Goal: Transaction & Acquisition: Purchase product/service

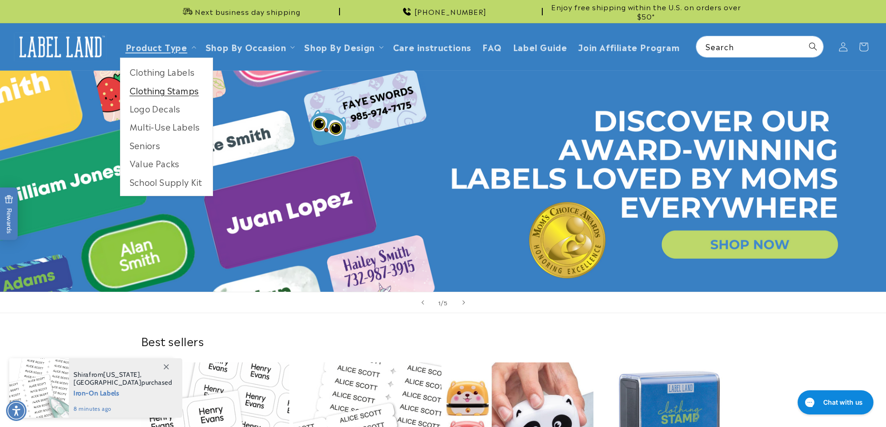
click at [174, 92] on link "Clothing Stamps" at bounding box center [166, 90] width 92 height 18
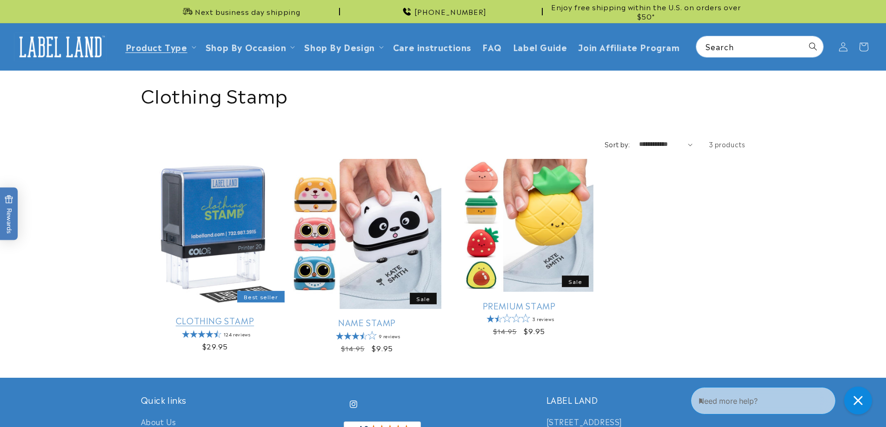
click at [216, 315] on link "Clothing Stamp" at bounding box center [215, 320] width 148 height 11
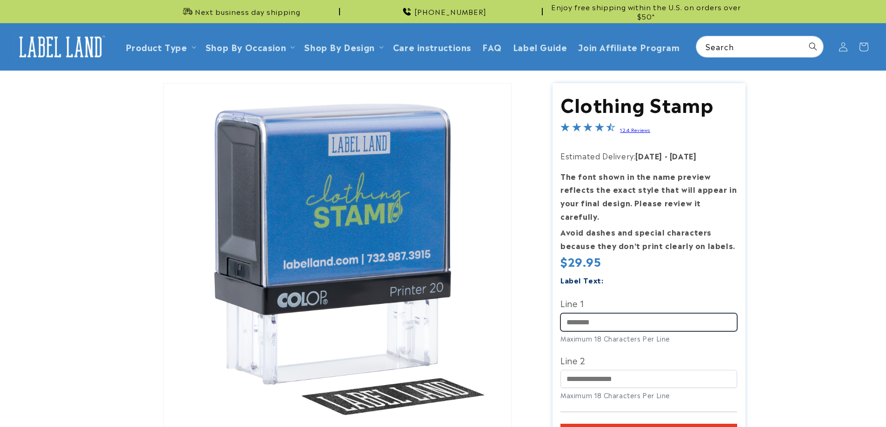
click at [597, 317] on input "Line 1" at bounding box center [648, 322] width 177 height 18
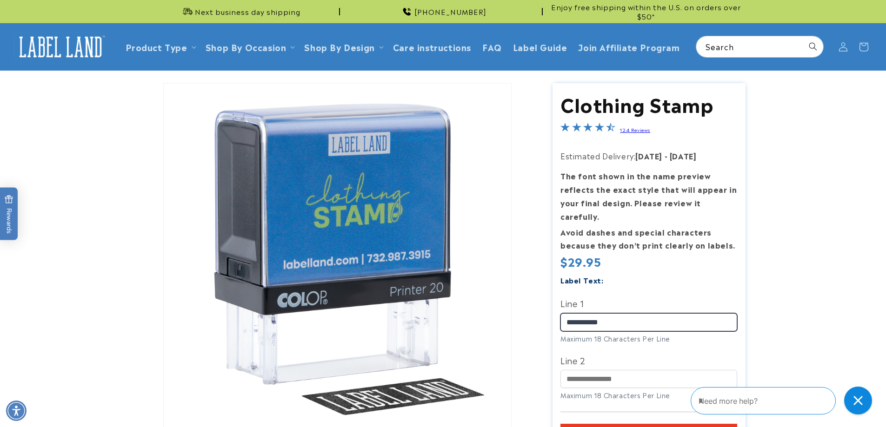
type input "**********"
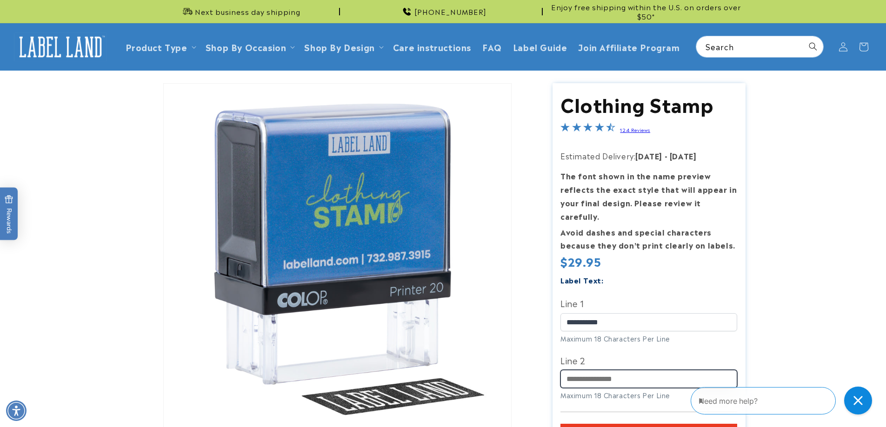
click at [603, 372] on input "Line 2" at bounding box center [648, 379] width 177 height 18
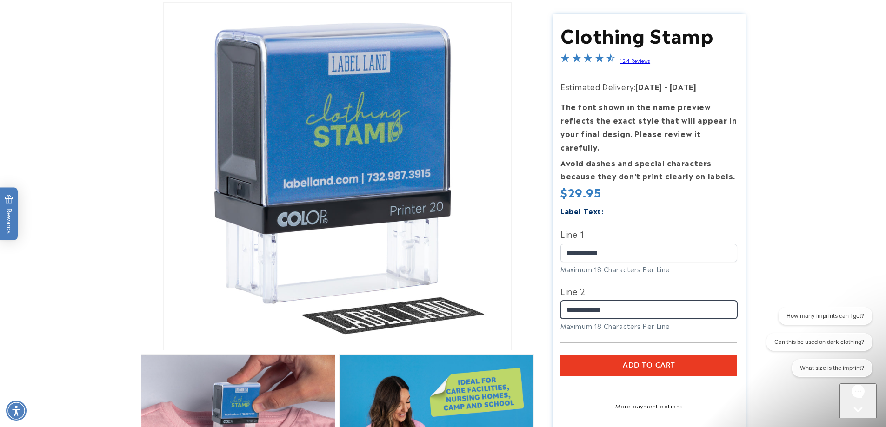
scroll to position [93, 0]
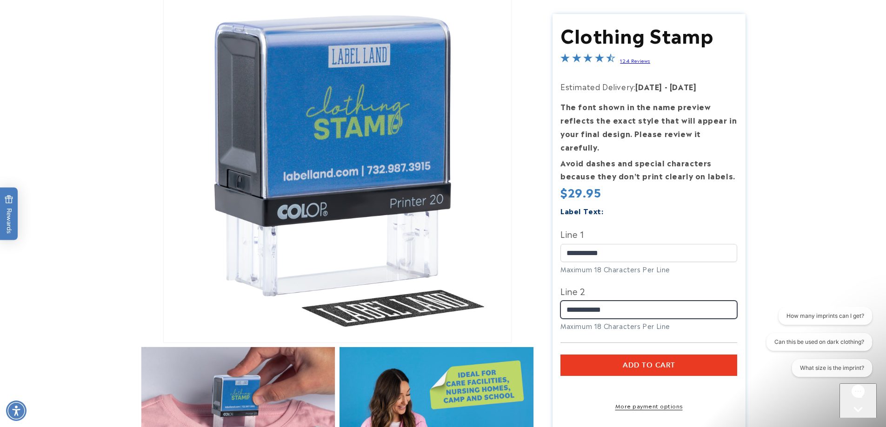
type input "**********"
click at [620, 355] on button "Add to cart" at bounding box center [648, 365] width 177 height 21
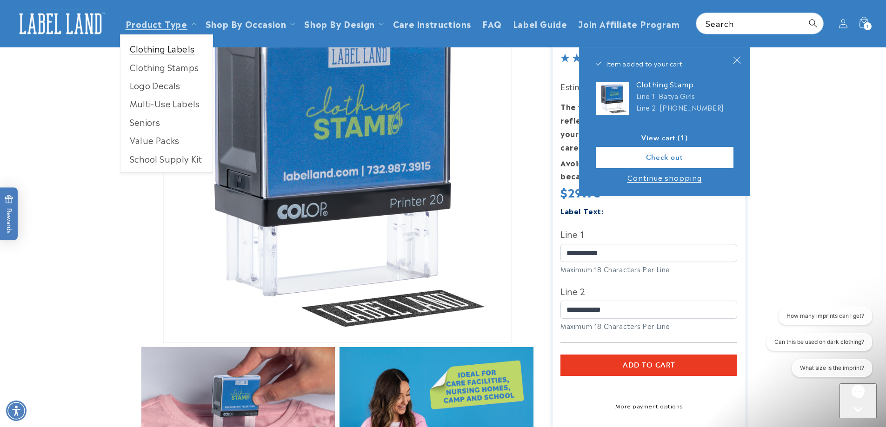
click at [164, 50] on link "Clothing Labels" at bounding box center [166, 49] width 92 height 18
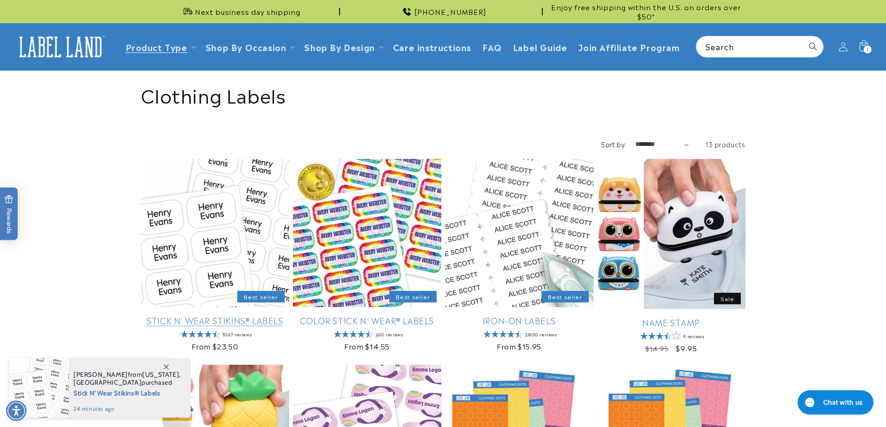
click at [217, 315] on link "Stick N' Wear Stikins® Labels" at bounding box center [215, 320] width 148 height 11
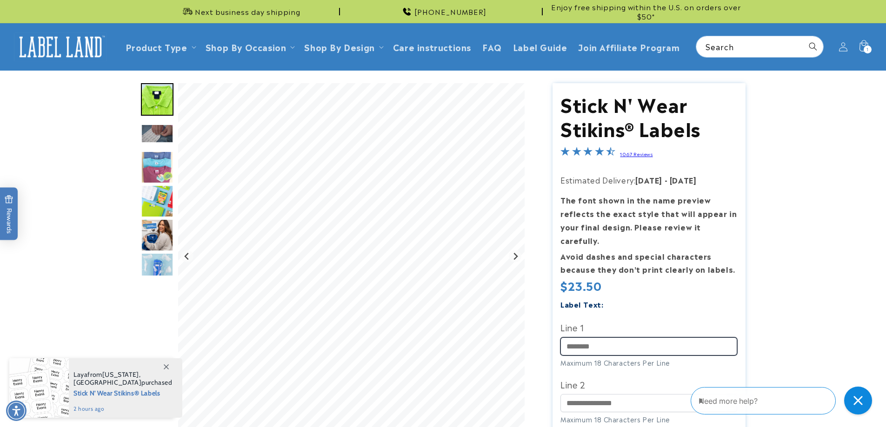
click at [620, 338] on input "Line 1" at bounding box center [648, 347] width 177 height 18
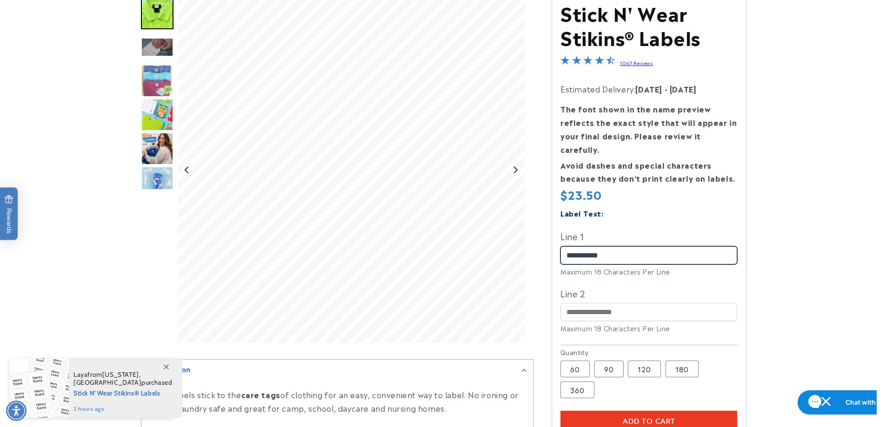
scroll to position [93, 0]
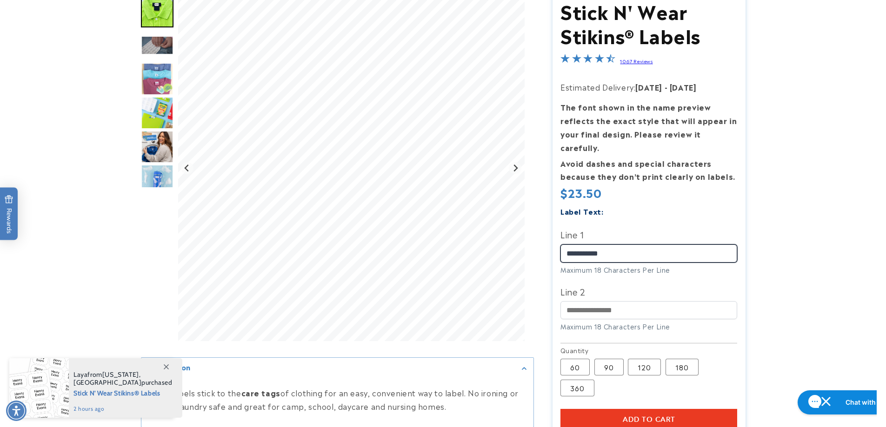
type input "**********"
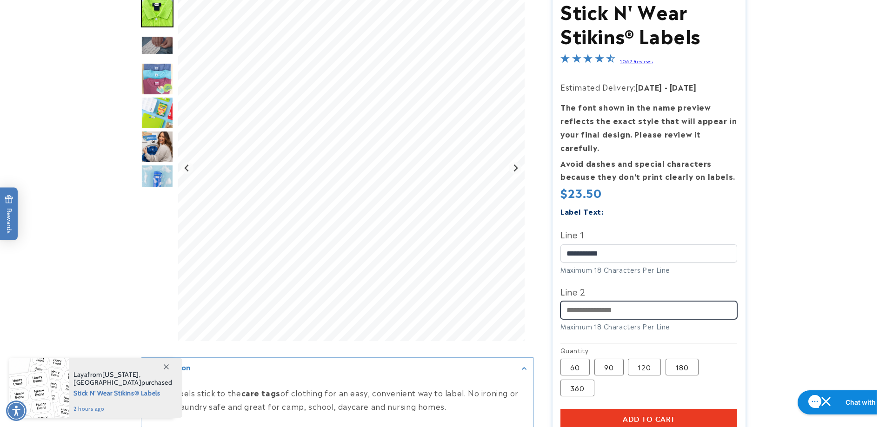
click at [593, 303] on input "Line 2" at bounding box center [648, 310] width 177 height 18
type input "**********"
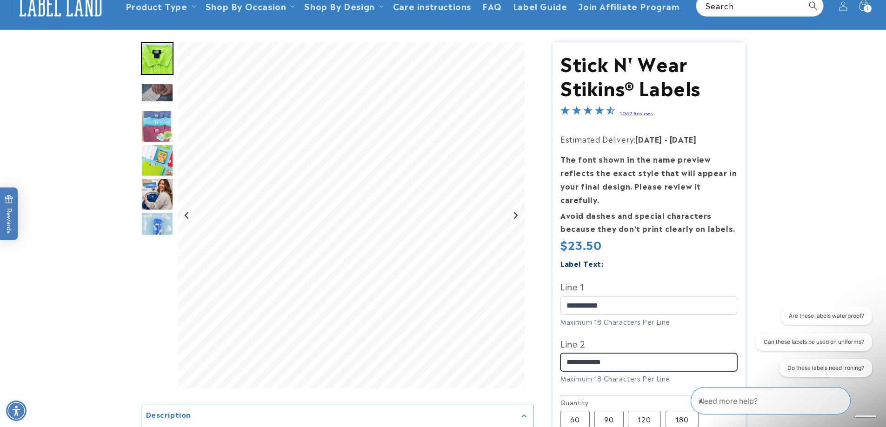
scroll to position [140, 0]
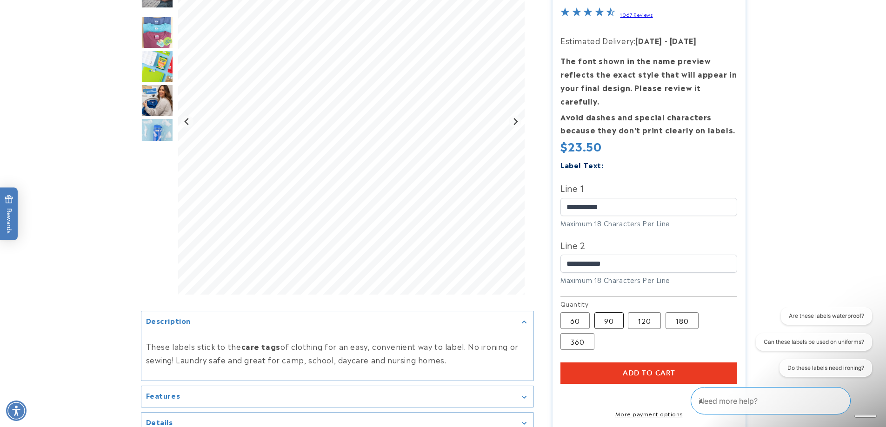
click at [611, 313] on label "90 Variant sold out or unavailable" at bounding box center [608, 321] width 29 height 17
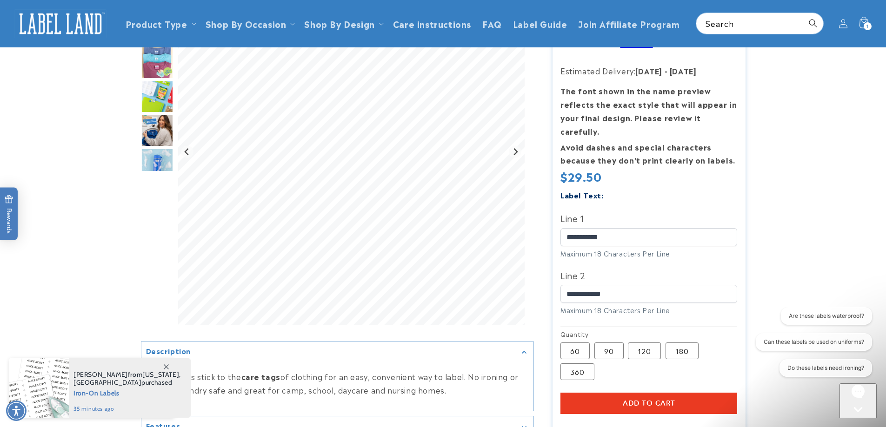
scroll to position [93, 0]
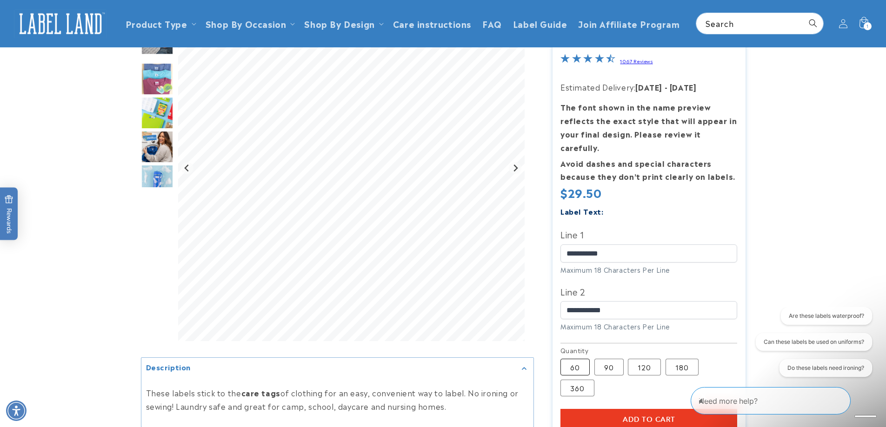
click at [567, 359] on label "60 Variant sold out or unavailable" at bounding box center [574, 367] width 29 height 17
click at [625, 416] on span "Add to cart" at bounding box center [649, 420] width 53 height 8
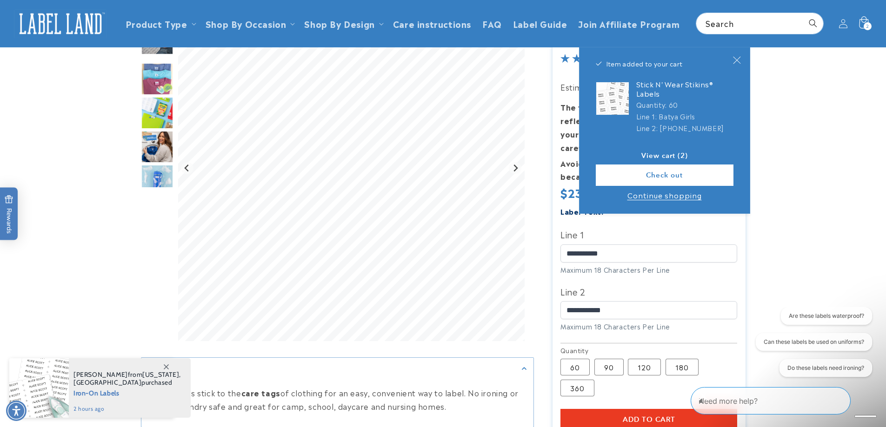
click at [867, 19] on icon at bounding box center [863, 24] width 22 height 22
